Goal: Information Seeking & Learning: Learn about a topic

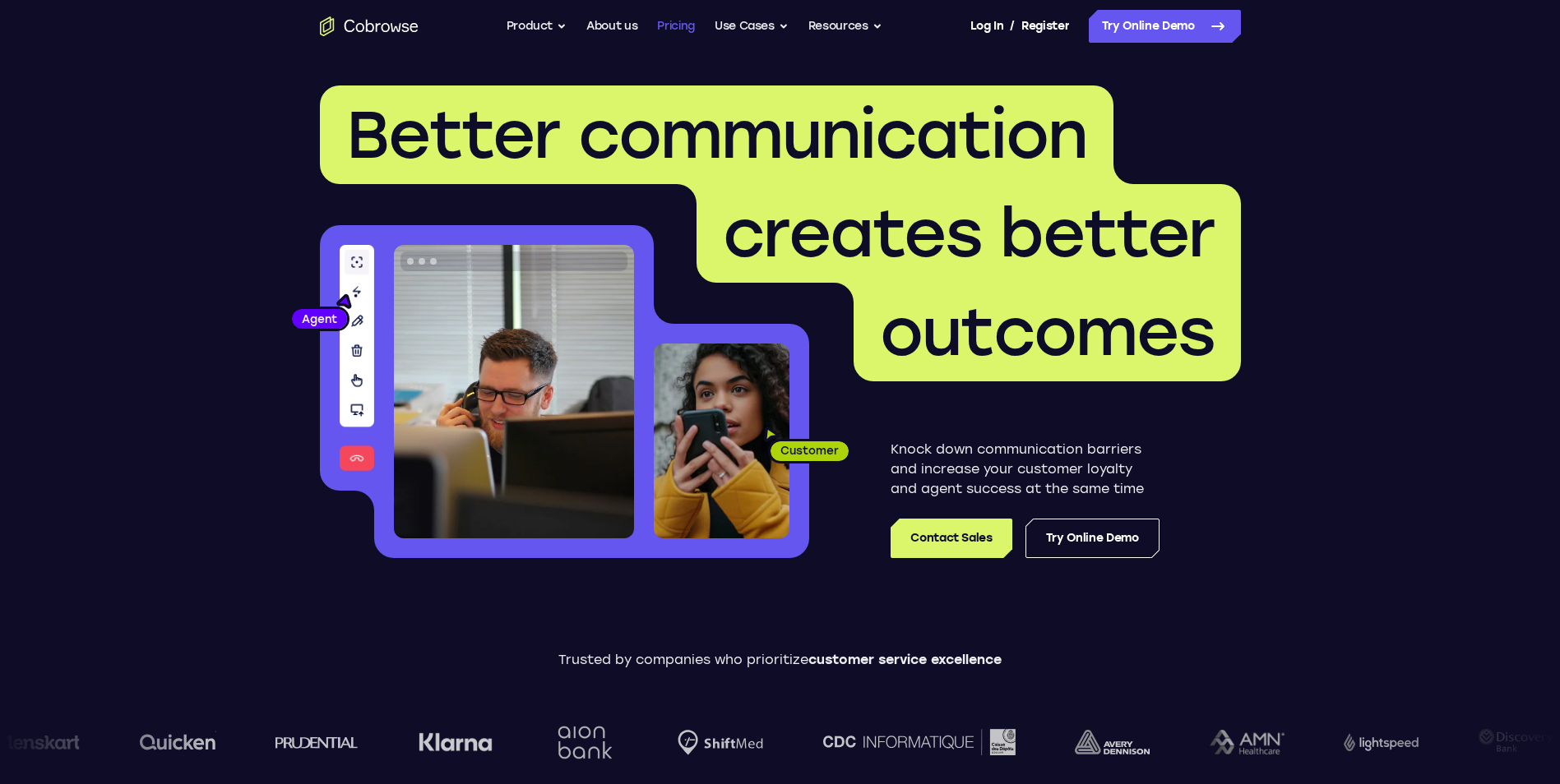
click at [690, 26] on link "Pricing" at bounding box center [676, 26] width 38 height 33
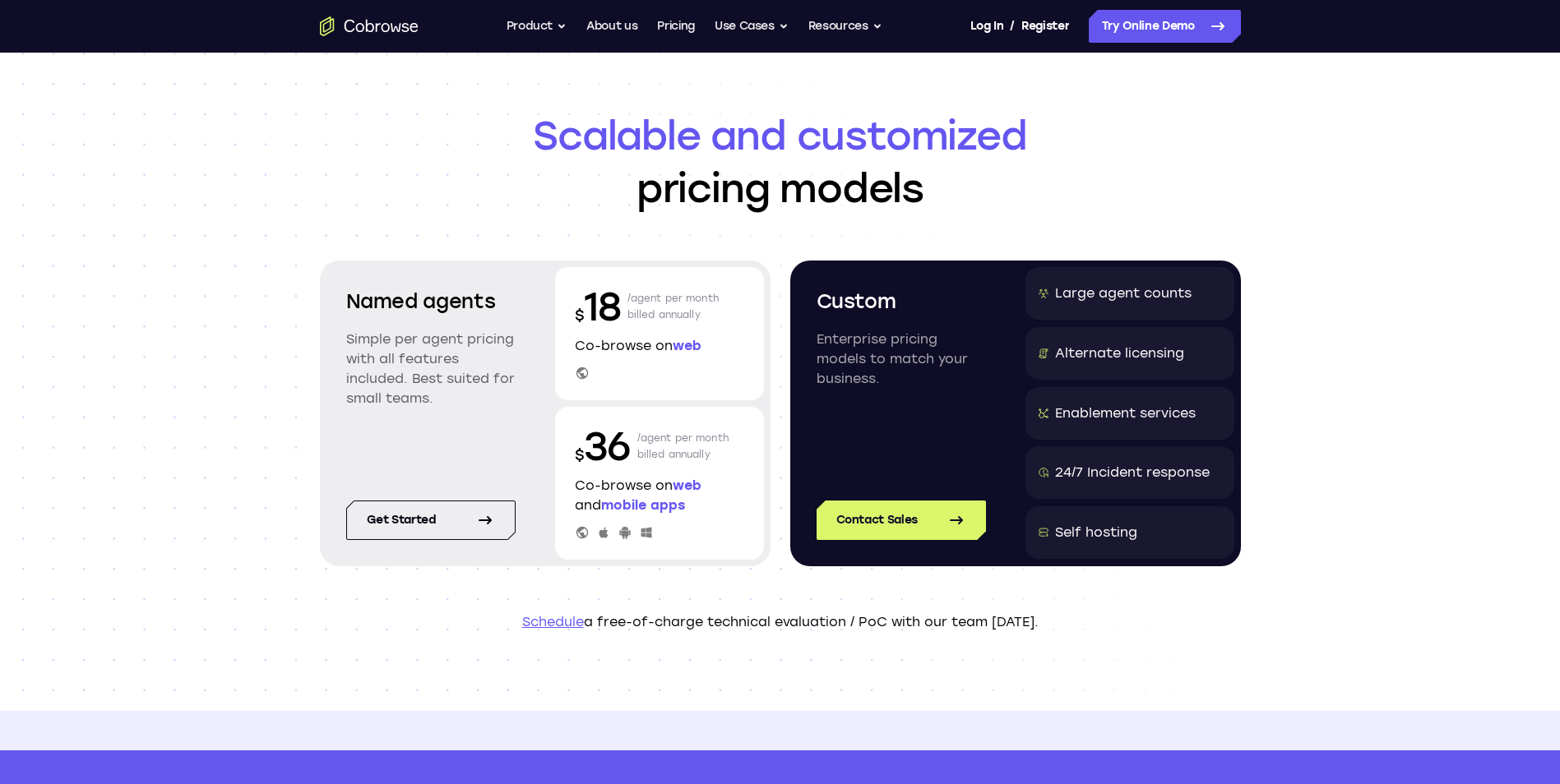
scroll to position [27, 0]
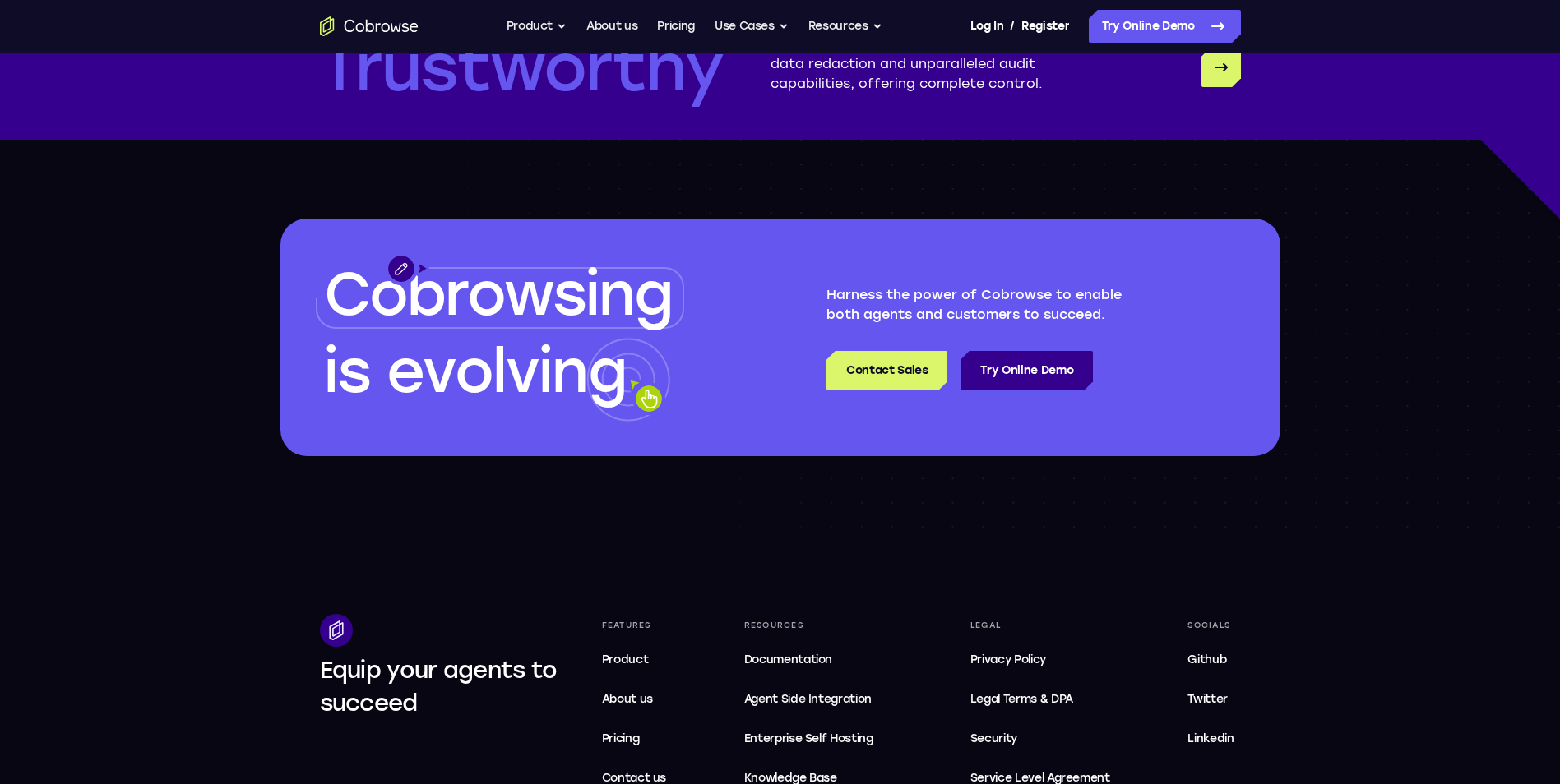
scroll to position [4686, 0]
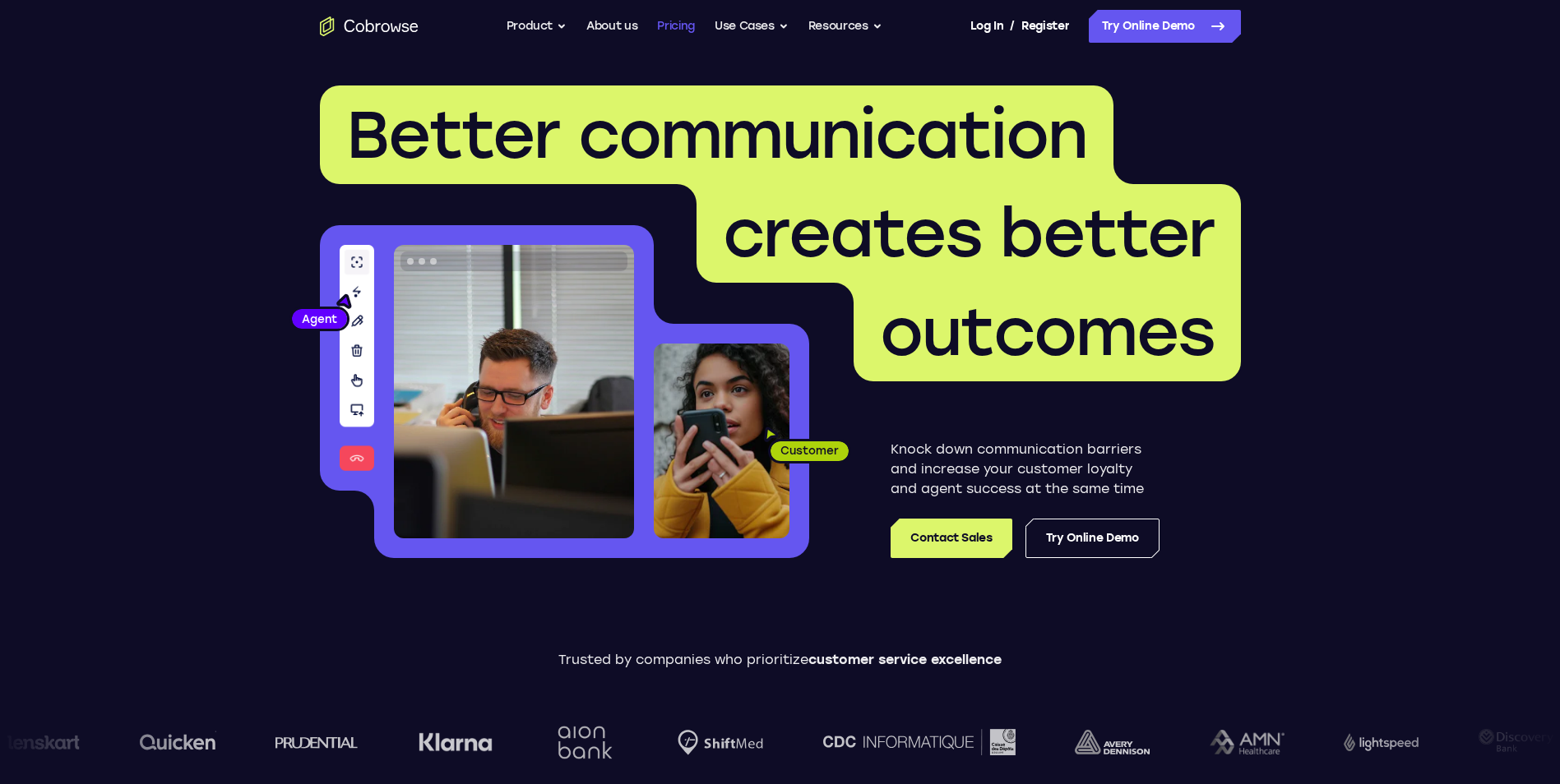
click at [688, 23] on link "Pricing" at bounding box center [676, 26] width 38 height 33
